Goal: Task Accomplishment & Management: Complete application form

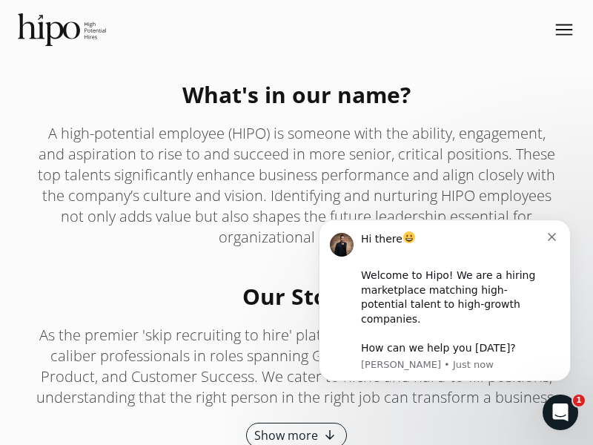
scroll to position [2343, 0]
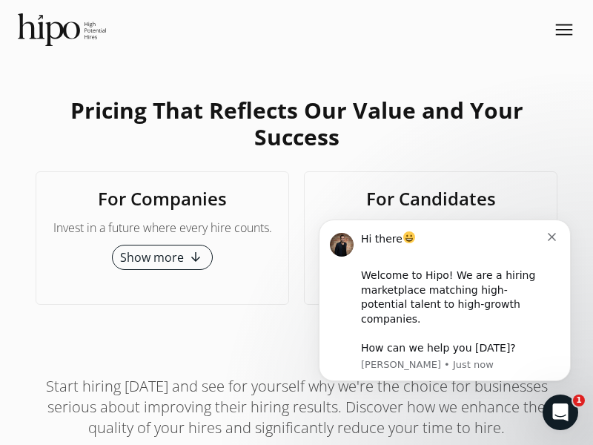
scroll to position [5689, 0]
